Goal: Transaction & Acquisition: Purchase product/service

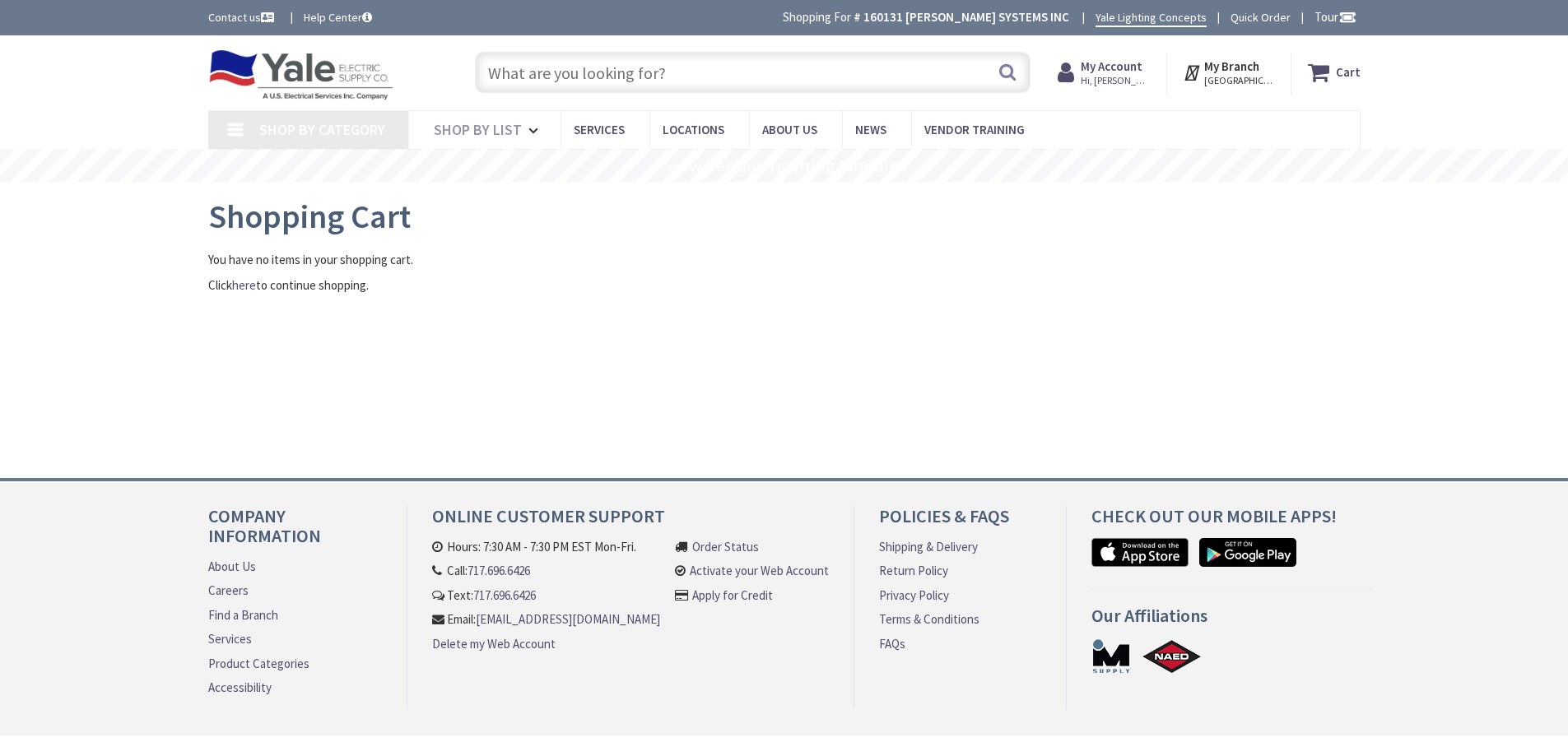
click at [617, 74] on input "text" at bounding box center [752, 72] width 555 height 41
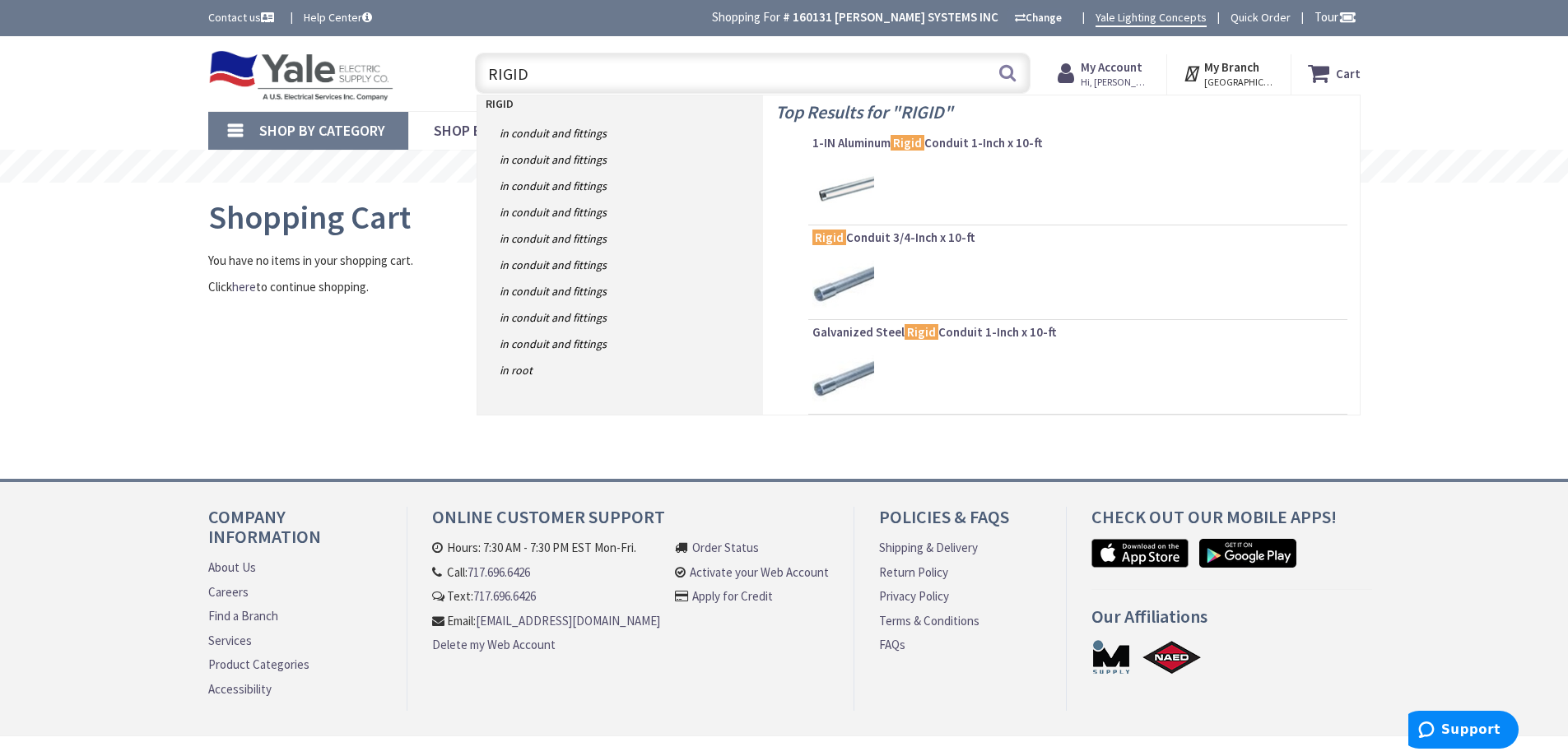
type input "RIGID R"
type input "[GEOGRAPHIC_DATA], [GEOGRAPHIC_DATA]"
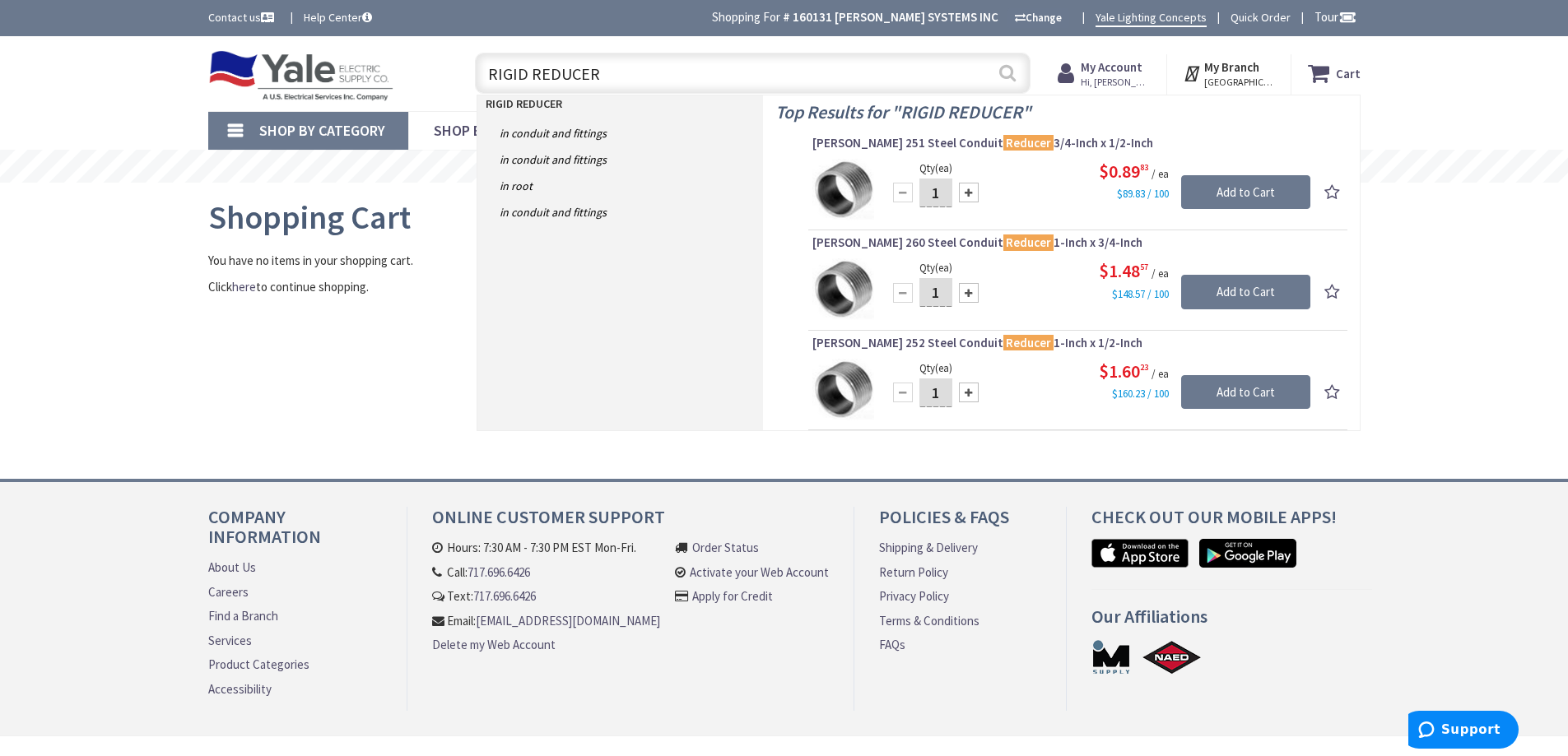
type input "RIGID REDUCER"
click at [1009, 64] on button "Search" at bounding box center [1007, 73] width 21 height 37
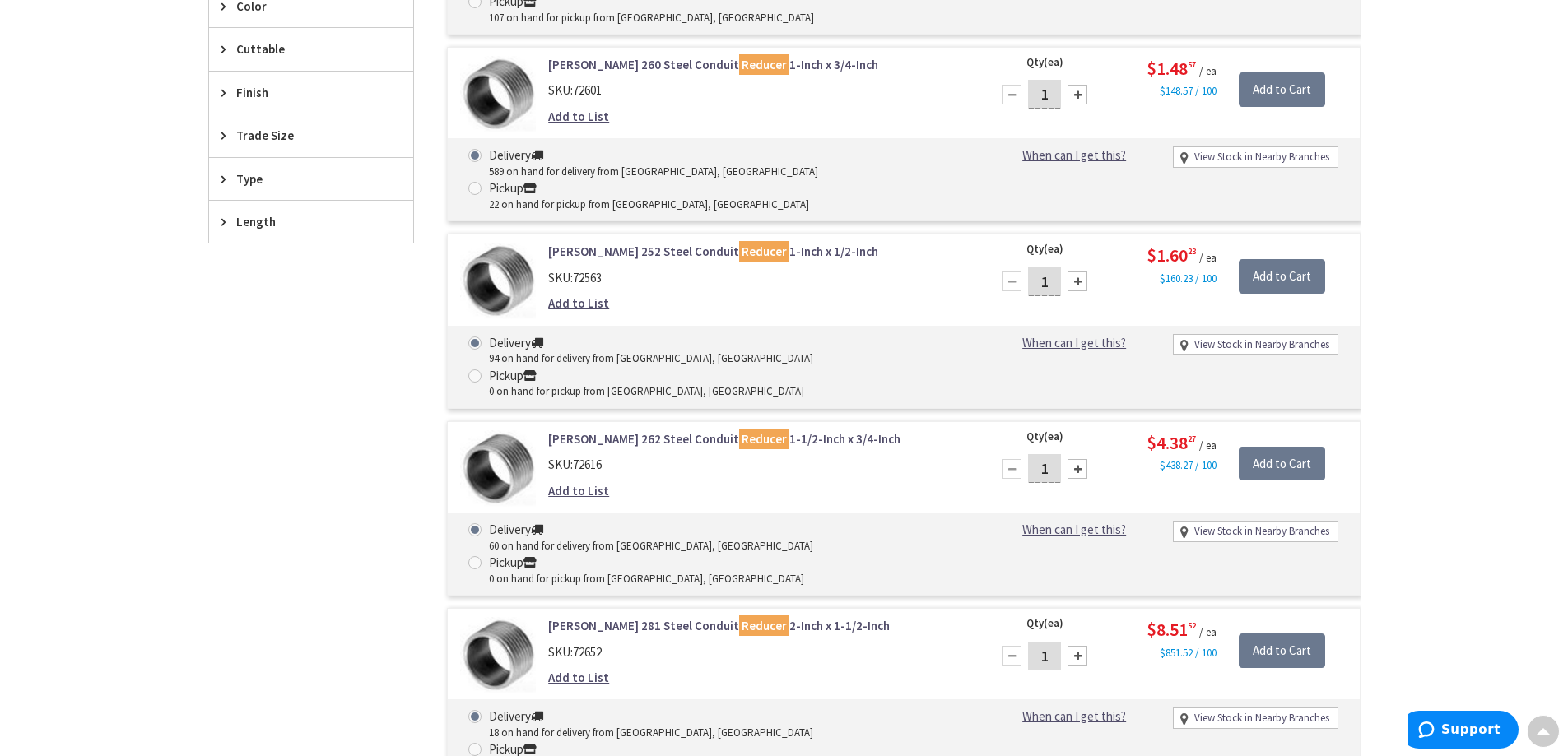
scroll to position [577, 0]
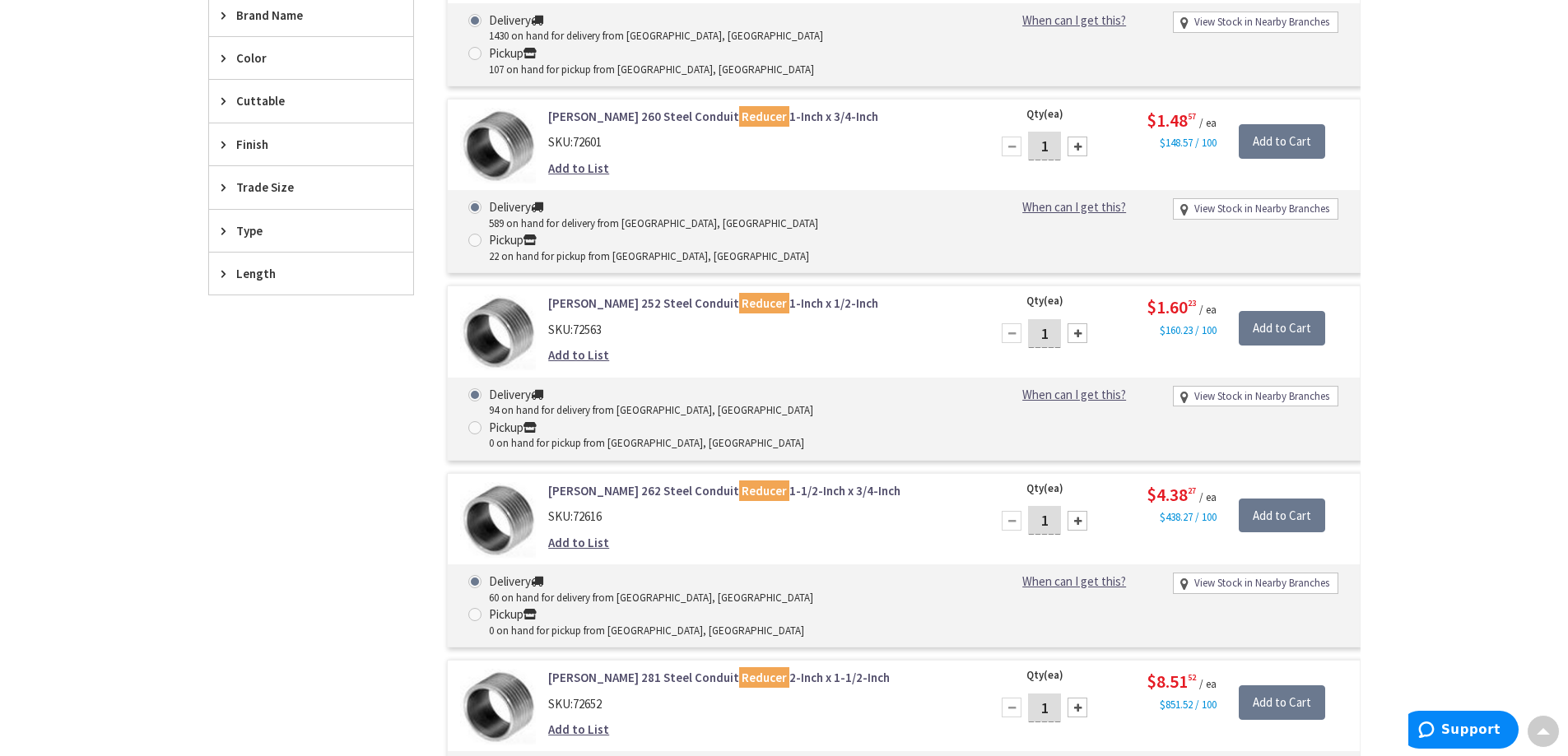
click at [642, 669] on link "[PERSON_NAME] 281 Steel Conduit Reducer 2-Inch x 1-1/2-Inch" at bounding box center [757, 678] width 419 height 17
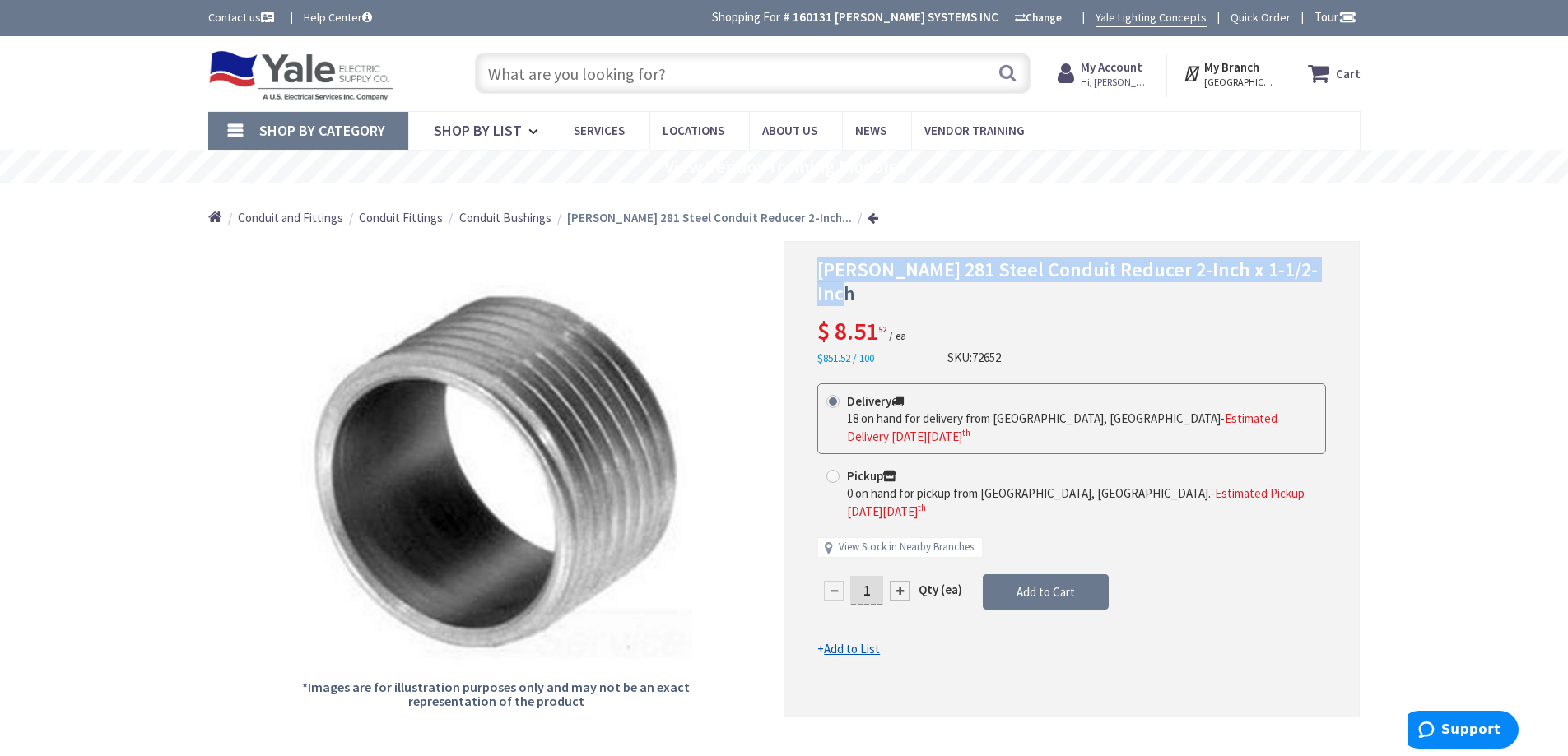
drag, startPoint x: 819, startPoint y: 266, endPoint x: 1324, endPoint y: 271, distance: 505.0
click at [1324, 271] on h1 "Crouse-Hinds 281 Steel Conduit Reducer 2-Inch x 1-1/2-Inch" at bounding box center [1072, 283] width 508 height 48
copy span "Crouse-Hinds 281 Steel Conduit Reducer 2-Inch x 1-1/2-Inch"
